Goal: Navigation & Orientation: Go to known website

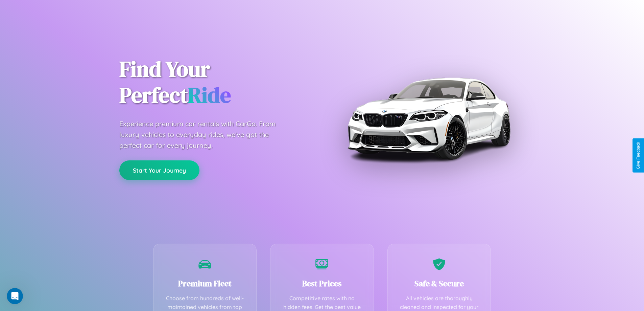
click at [159, 170] on button "Start Your Journey" at bounding box center [159, 170] width 80 height 20
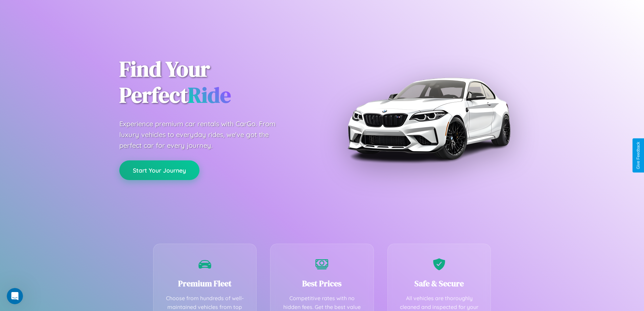
click at [159, 170] on button "Start Your Journey" at bounding box center [159, 170] width 80 height 20
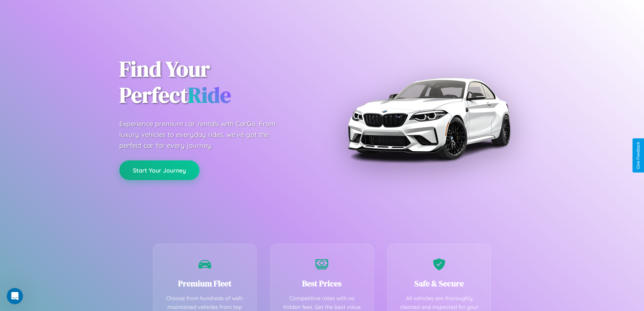
click at [159, 170] on button "Start Your Journey" at bounding box center [159, 170] width 80 height 20
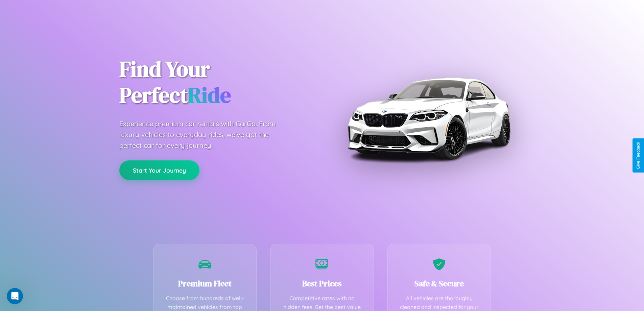
click at [159, 170] on button "Start Your Journey" at bounding box center [159, 170] width 80 height 20
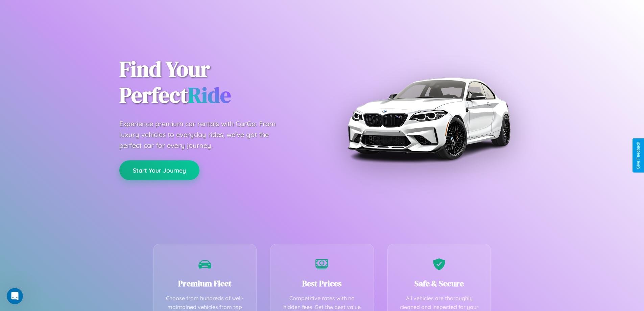
click at [159, 170] on button "Start Your Journey" at bounding box center [159, 170] width 80 height 20
